Goal: Book appointment/travel/reservation

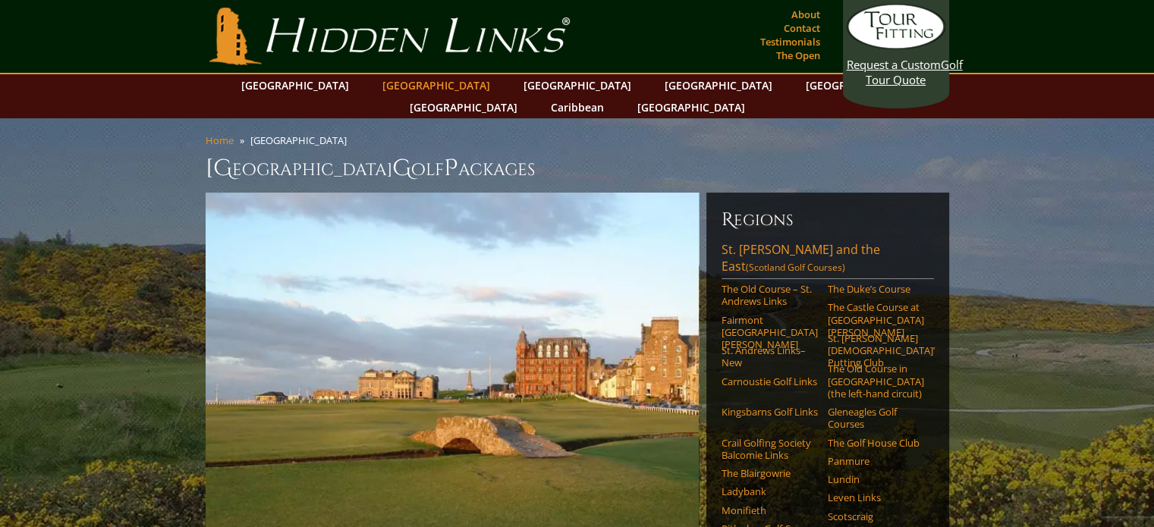
click at [403, 76] on link "[GEOGRAPHIC_DATA]" at bounding box center [436, 85] width 123 height 22
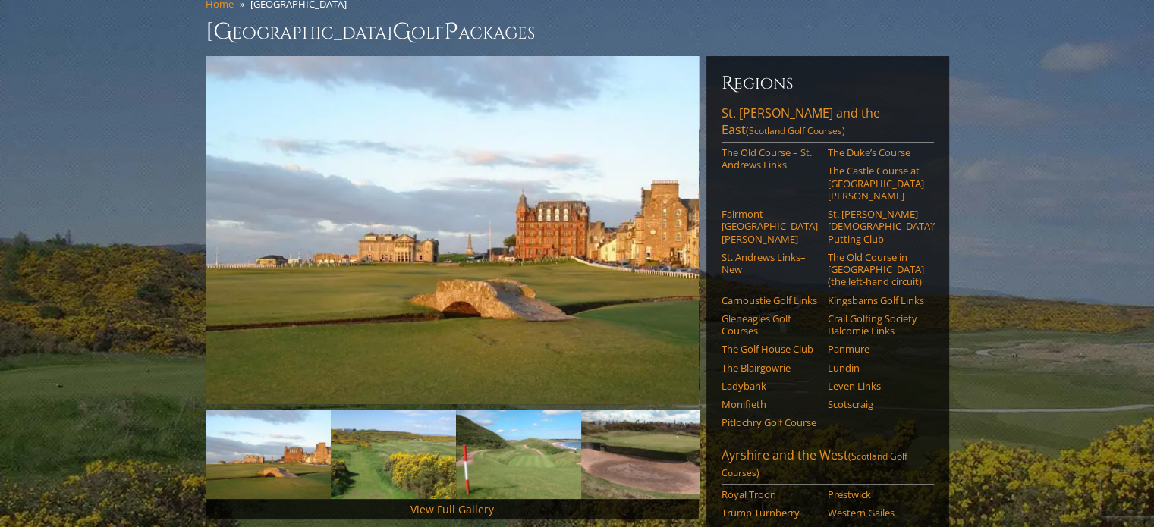
scroll to position [152, 0]
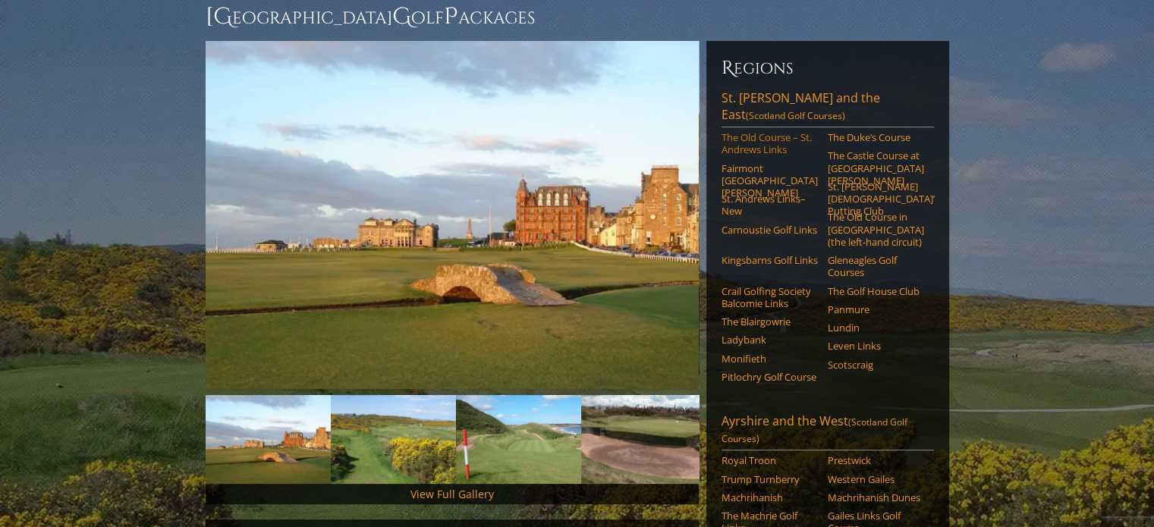
click at [750, 131] on link "The Old Course – St. Andrews Links" at bounding box center [770, 143] width 96 height 25
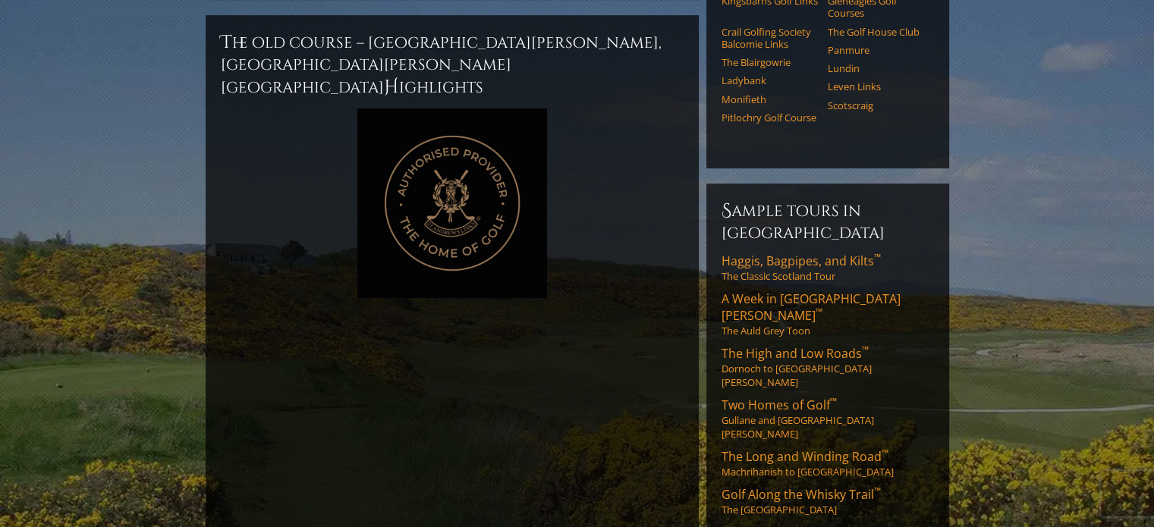
scroll to position [759, 0]
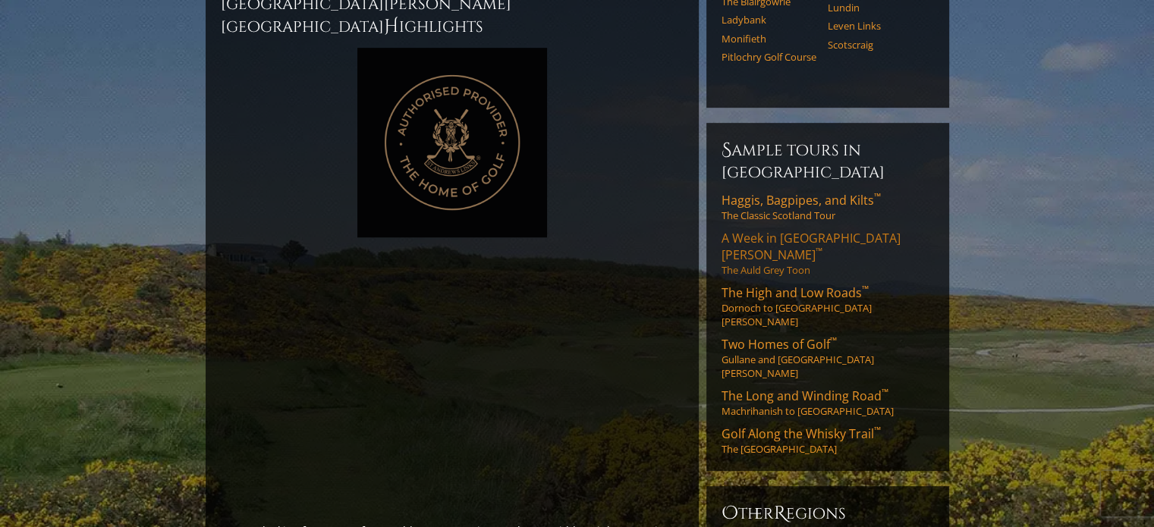
click at [769, 230] on span "A Week in St. Andrews ™" at bounding box center [811, 246] width 179 height 33
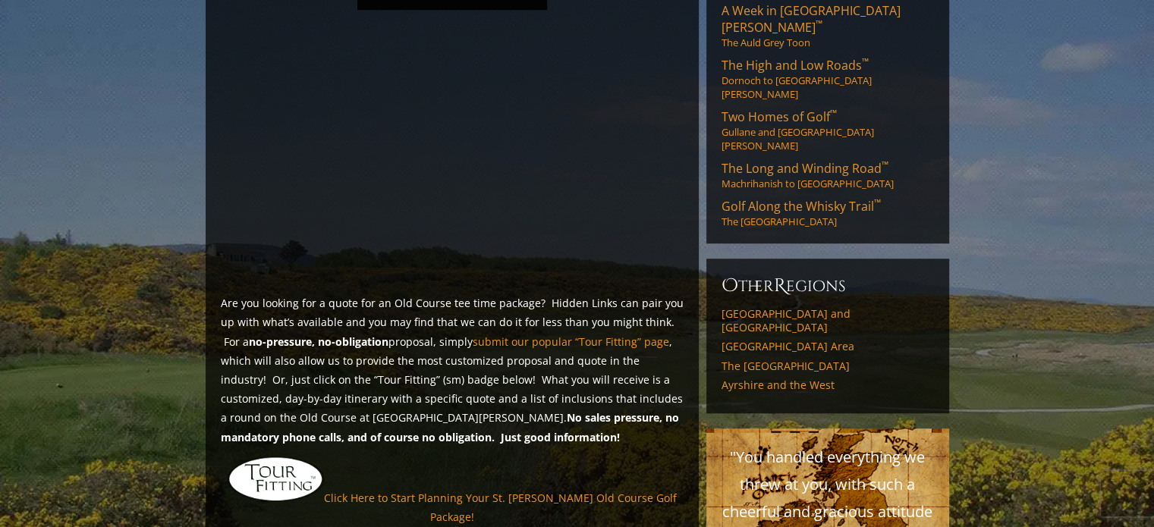
scroll to position [1062, 0]
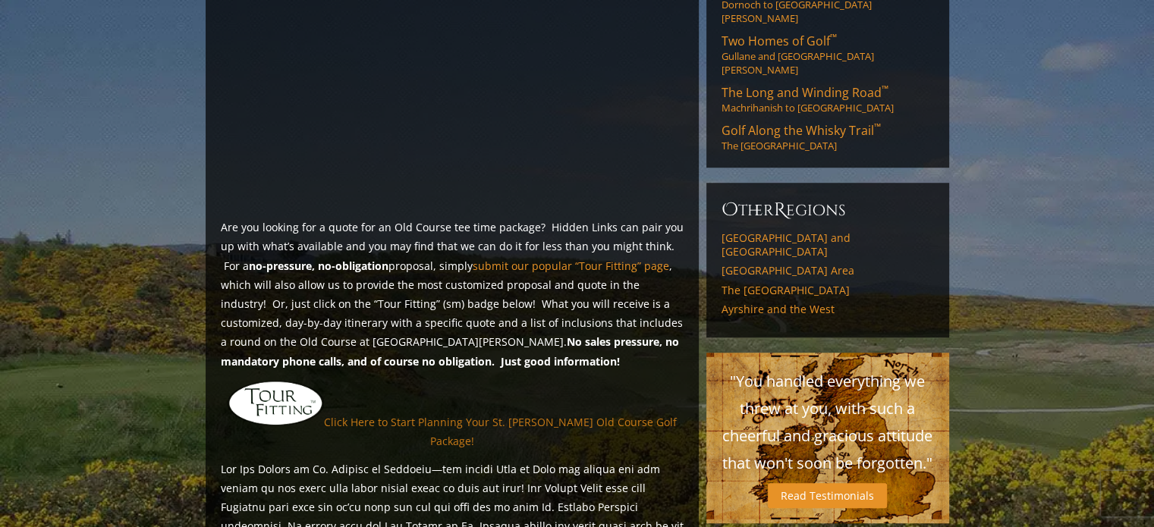
click at [469, 415] on link "Click Here to Start Planning Your St. Andrews Old Course Golf Package!" at bounding box center [500, 431] width 353 height 33
